Goal: Use online tool/utility: Utilize a website feature to perform a specific function

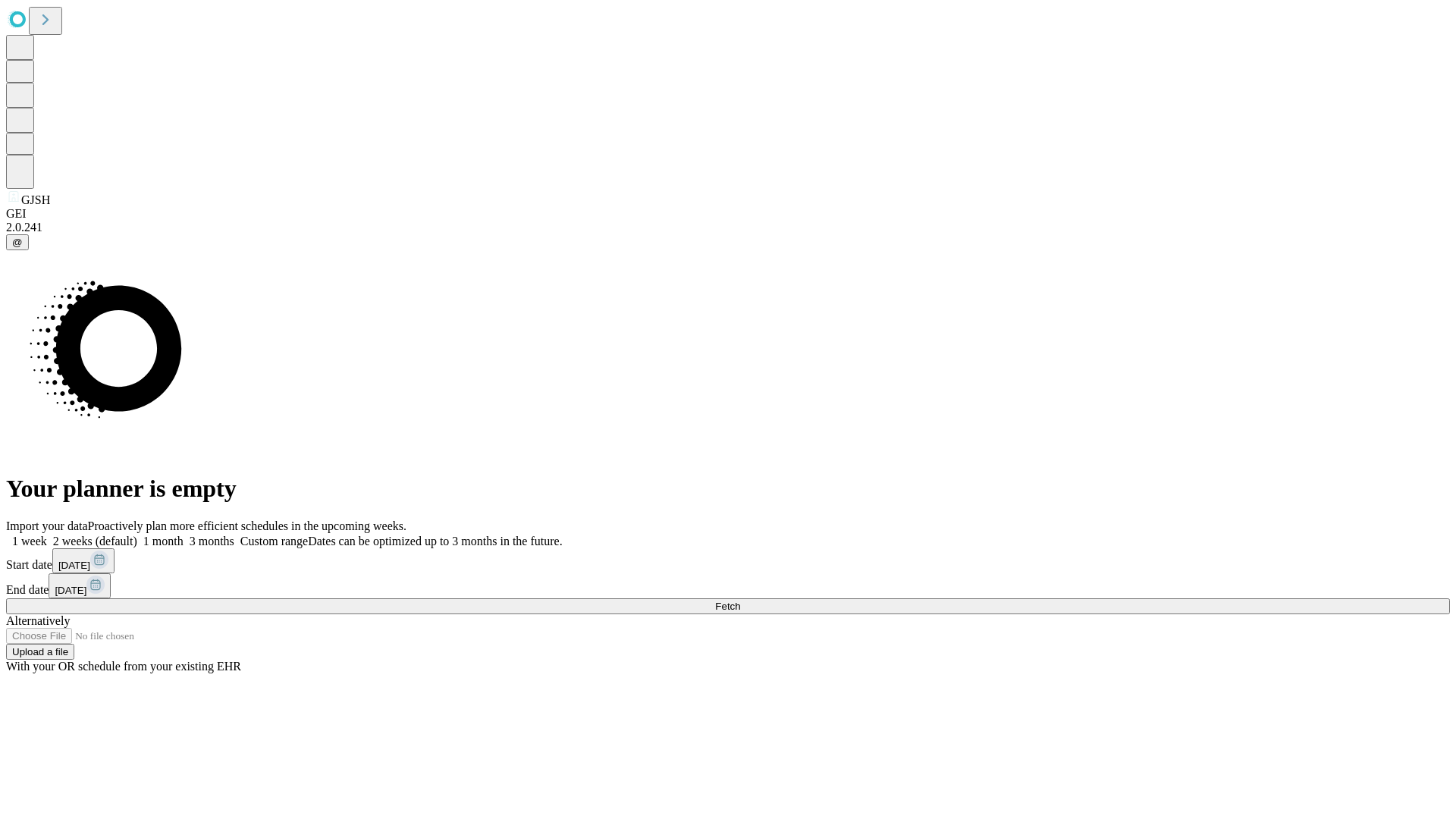
click at [740, 600] on span "Fetch" at bounding box center [728, 606] width 25 height 11
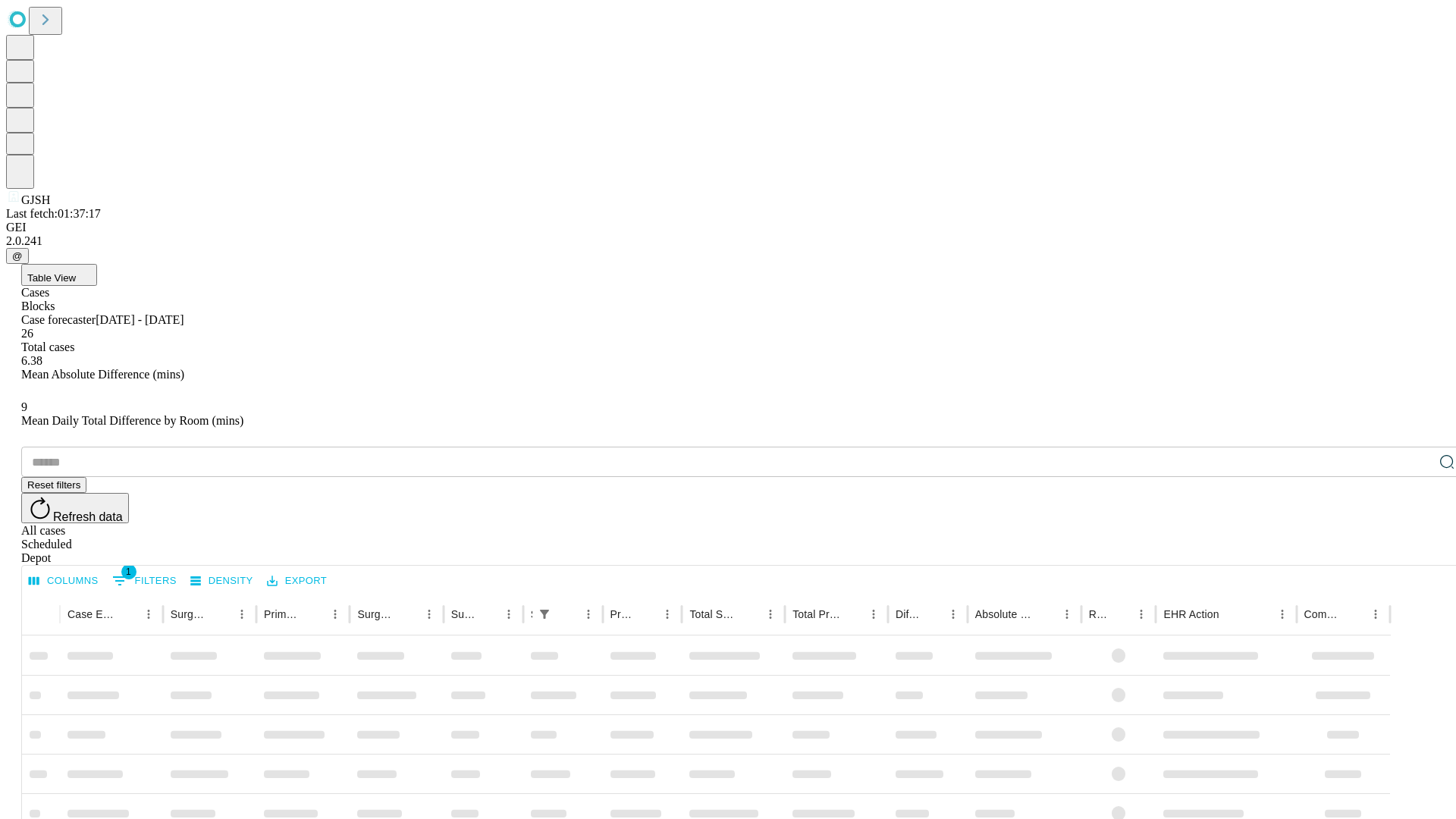
click at [76, 272] on span "Table View" at bounding box center [51, 278] width 48 height 11
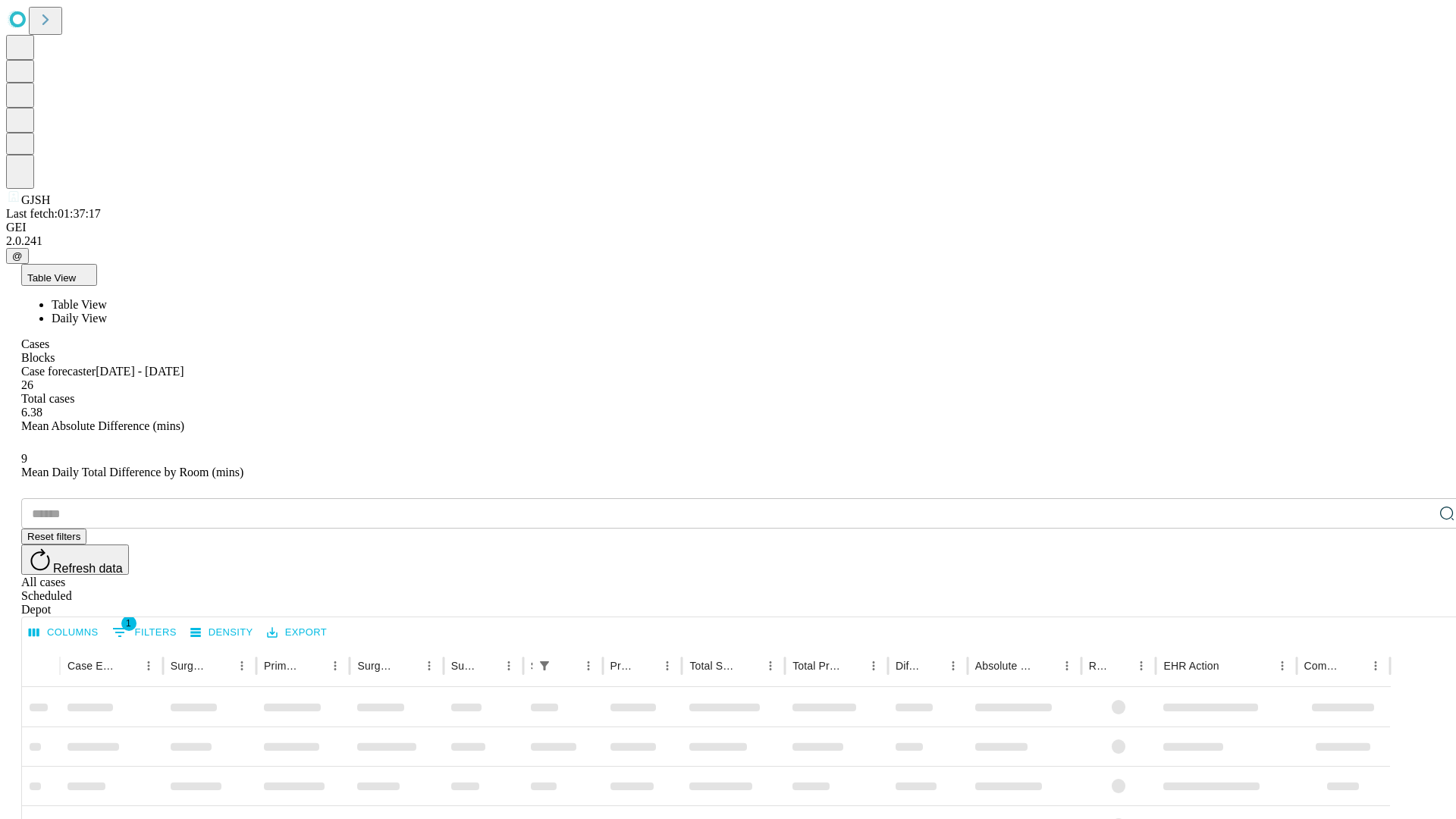
click at [107, 311] on span "Daily View" at bounding box center [79, 317] width 55 height 13
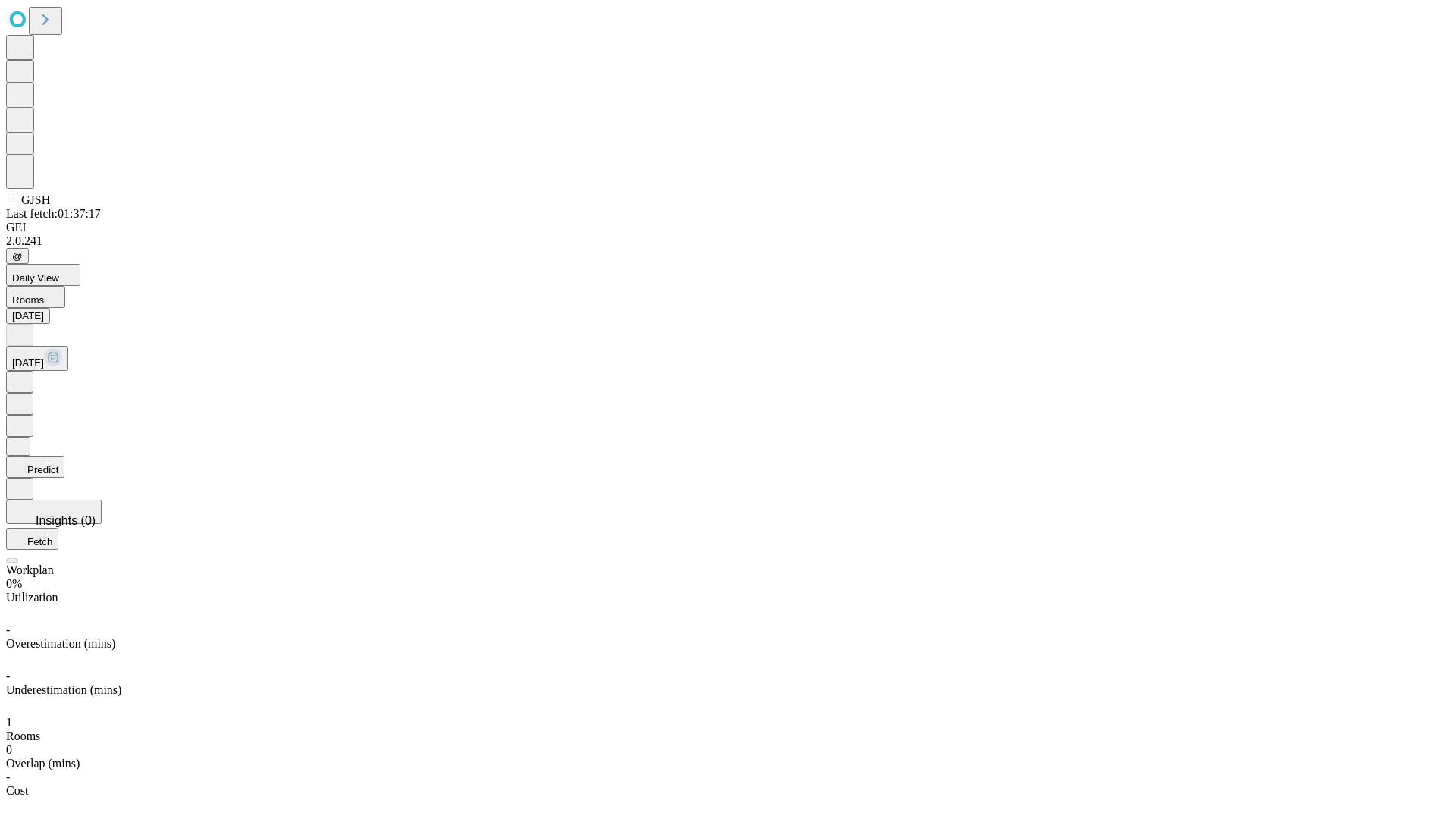
click at [65, 456] on button "Predict" at bounding box center [36, 467] width 58 height 22
